Goal: Task Accomplishment & Management: Use online tool/utility

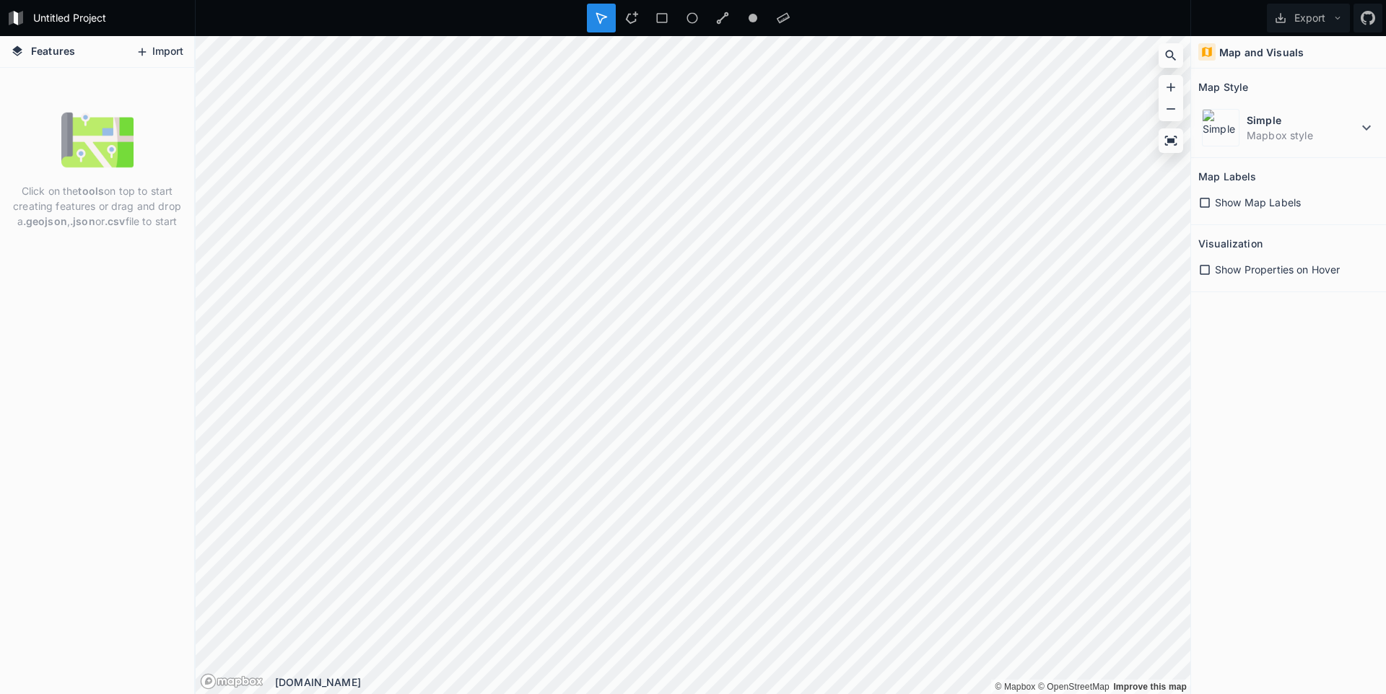
click at [164, 45] on button "Import" at bounding box center [159, 51] width 62 height 23
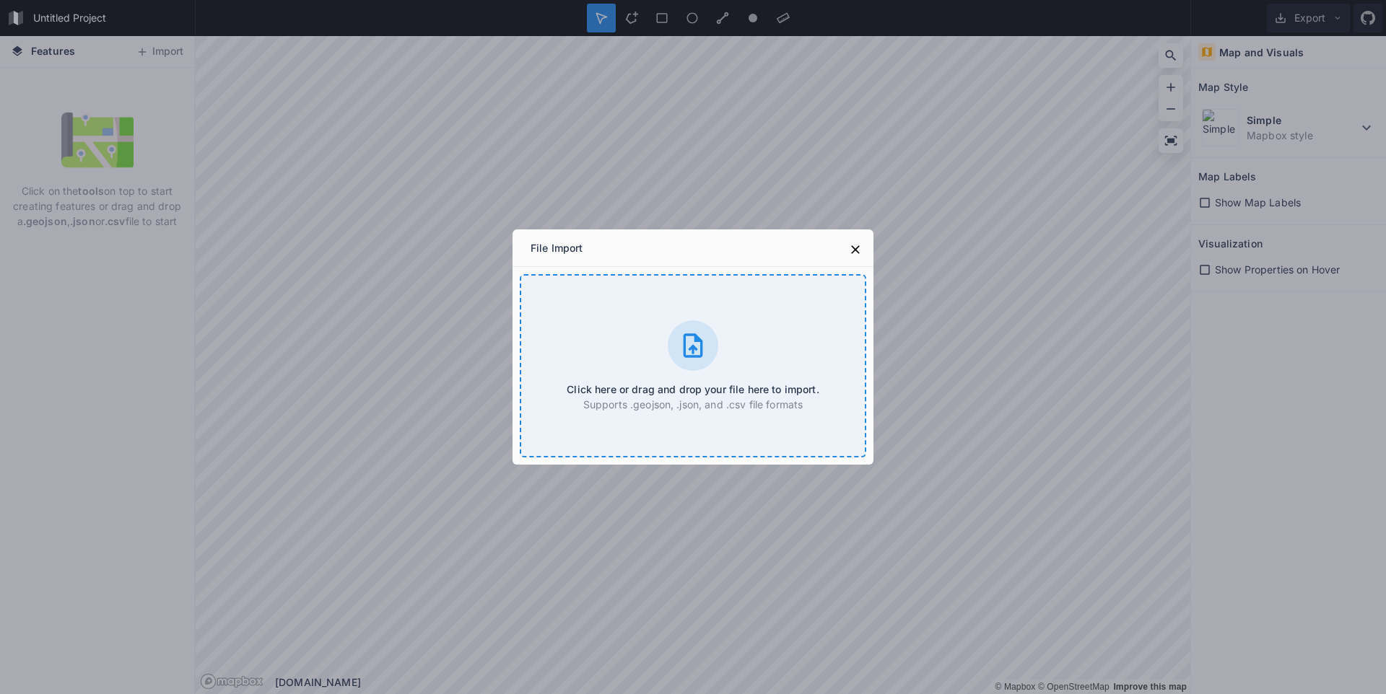
click at [689, 388] on h4 "Click here or drag and drop your file here to import." at bounding box center [693, 389] width 252 height 15
click at [723, 379] on div "Click here or drag and drop your file here to import. Supports .geojson, .json,…" at bounding box center [693, 365] width 346 height 183
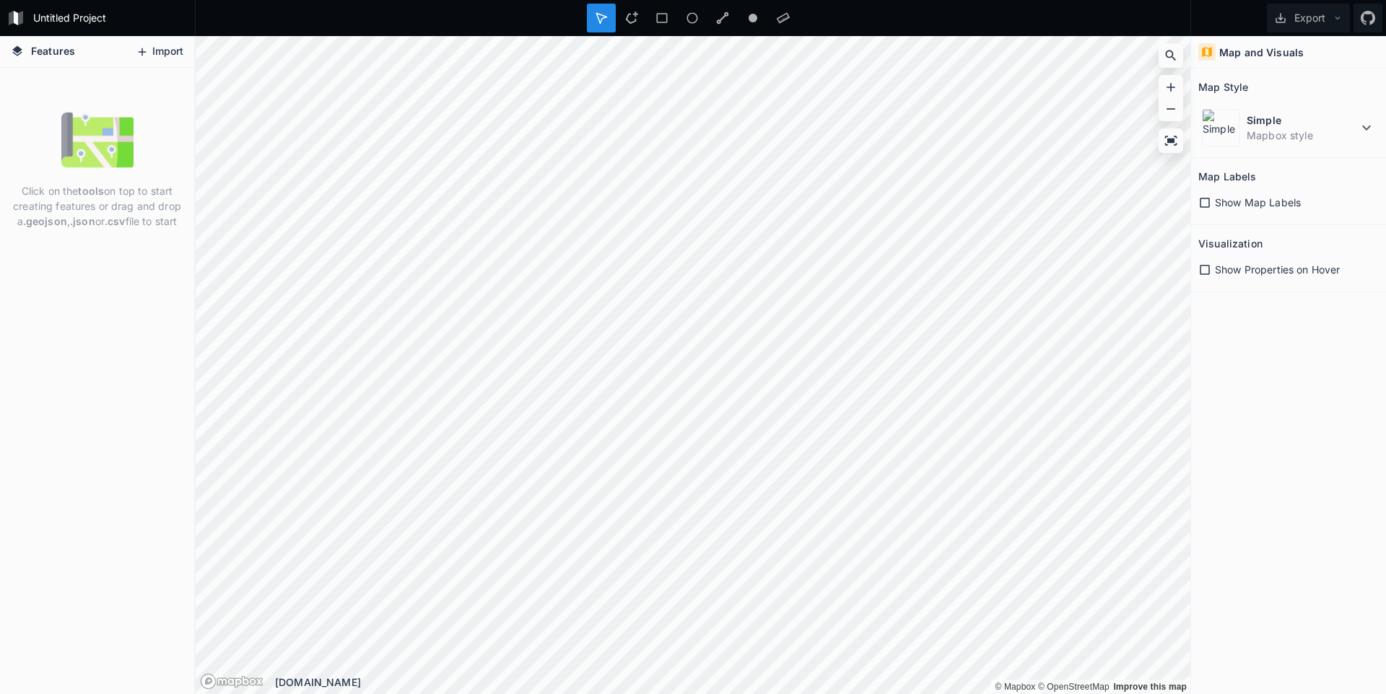
click at [163, 49] on button "Import" at bounding box center [159, 51] width 62 height 23
click at [1206, 201] on icon at bounding box center [1204, 202] width 13 height 13
click at [1203, 269] on icon at bounding box center [1204, 269] width 13 height 13
click at [1174, 111] on icon at bounding box center [1171, 109] width 14 height 14
click at [1174, 112] on icon at bounding box center [1171, 109] width 14 height 14
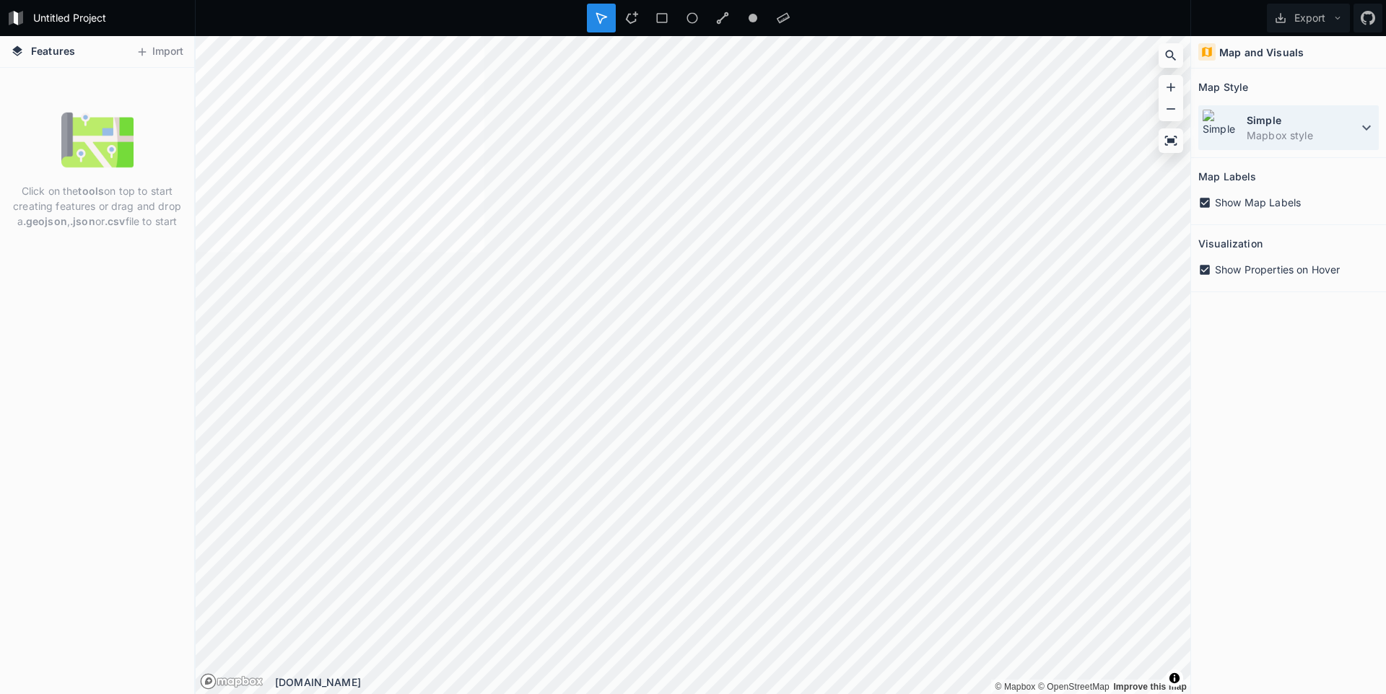
click at [1236, 122] on img at bounding box center [1221, 128] width 38 height 38
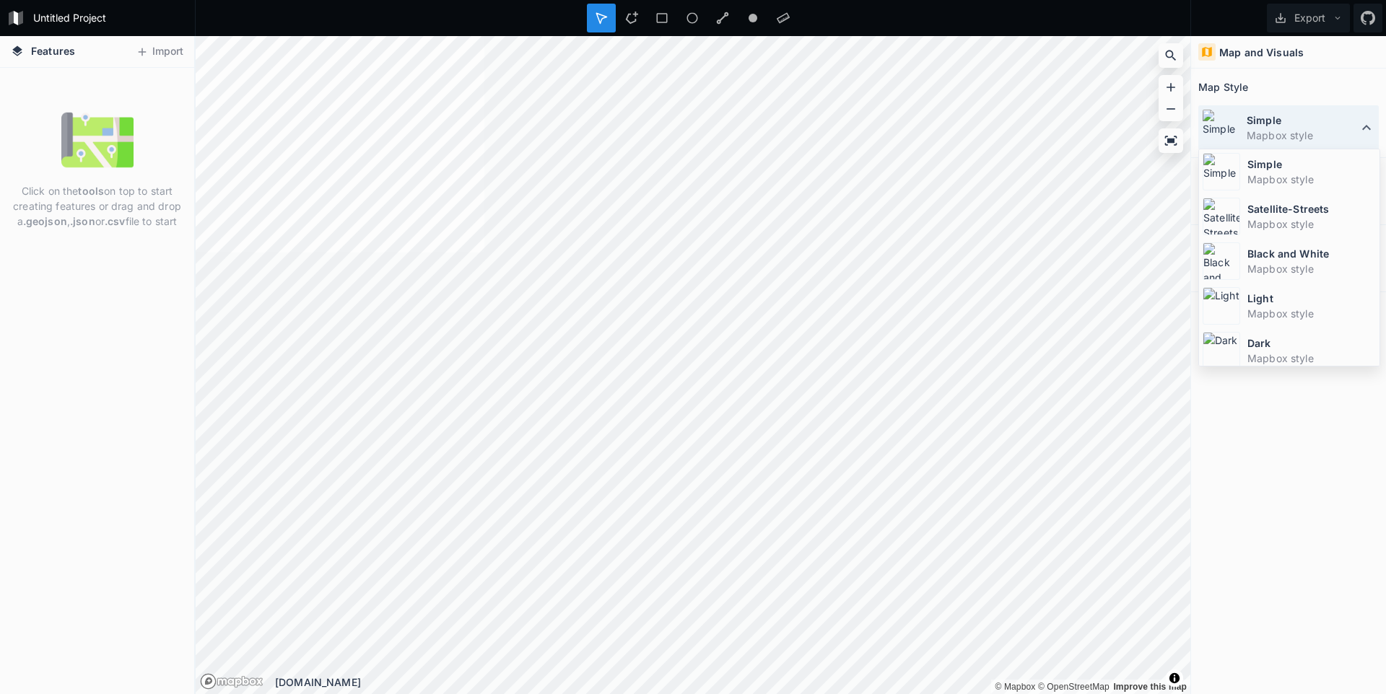
click at [1284, 126] on dt "Simple" at bounding box center [1302, 120] width 111 height 15
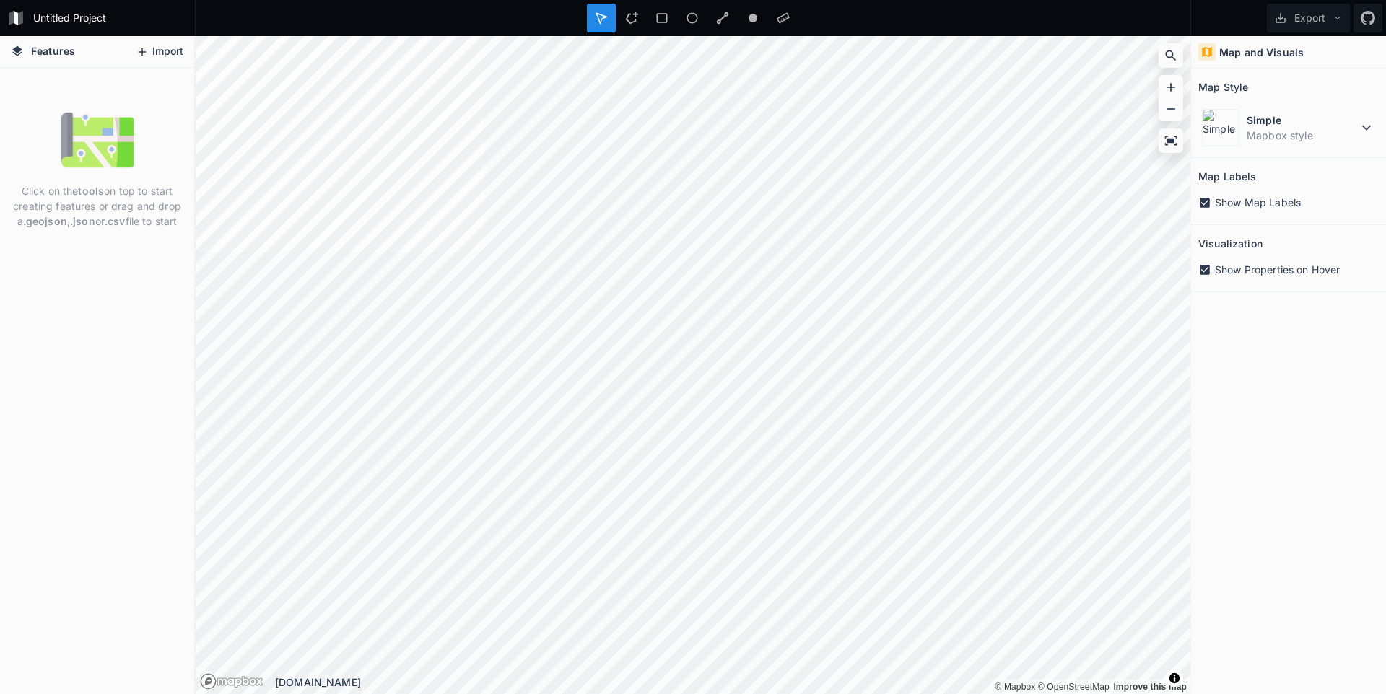
click at [152, 51] on button "Import" at bounding box center [159, 51] width 62 height 23
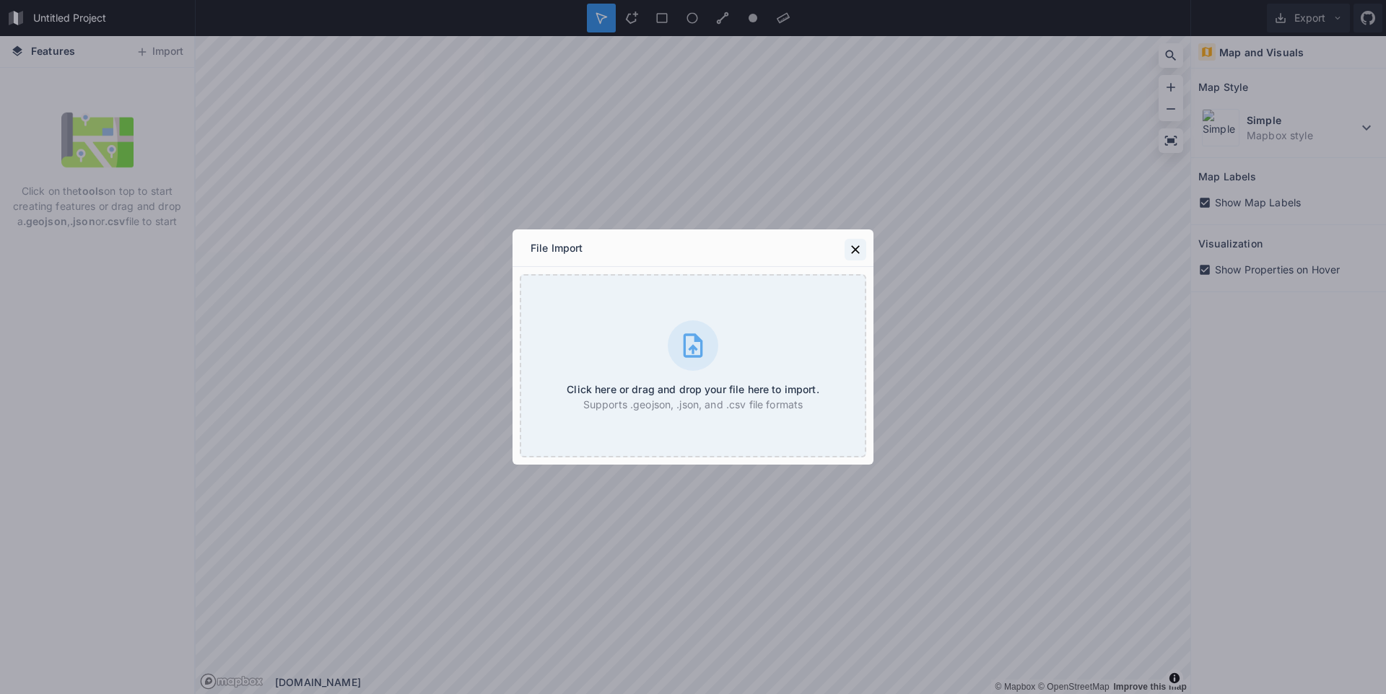
click at [858, 253] on icon at bounding box center [855, 250] width 14 height 14
